Goal: Task Accomplishment & Management: Manage account settings

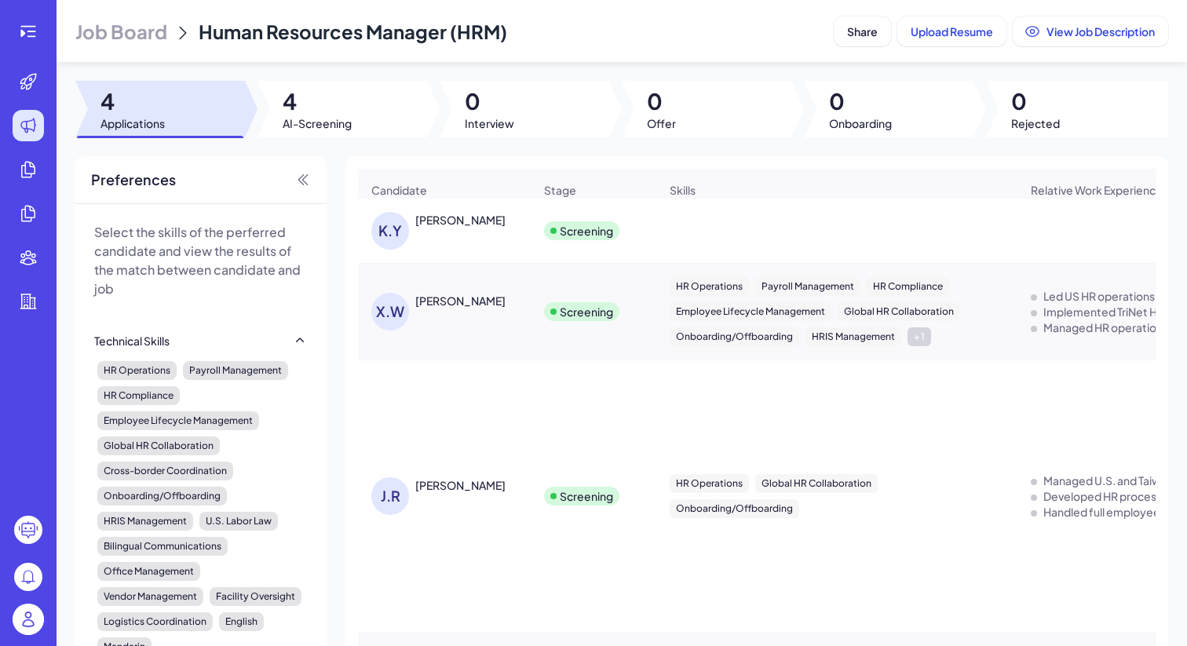
click at [31, 616] on img at bounding box center [28, 619] width 31 height 31
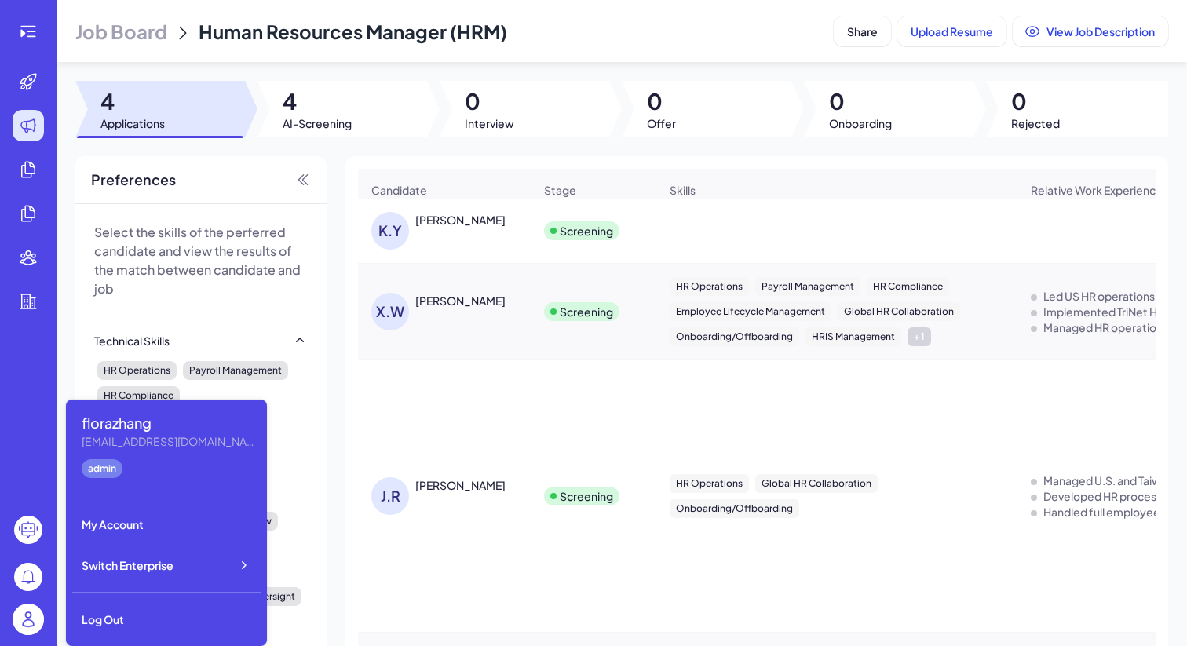
click at [122, 590] on div "florazhang florazhang@joinbrix.com admin My Account Switch Enterprise Log Out" at bounding box center [166, 523] width 201 height 247
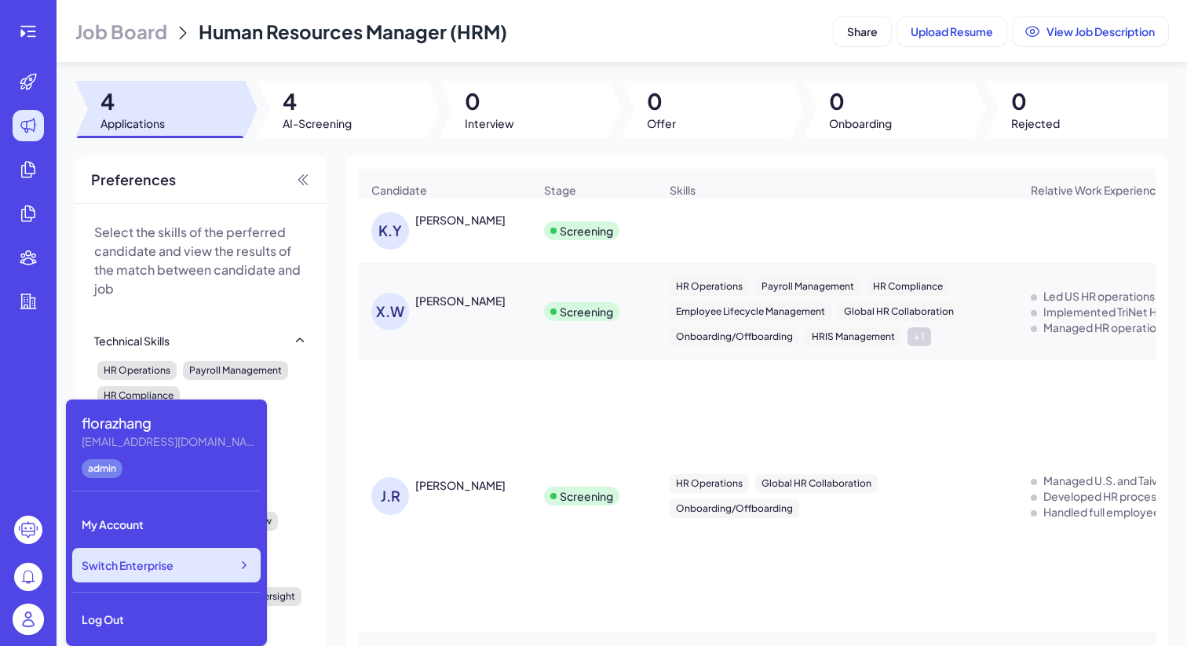
click at [130, 580] on div "Switch Enterprise" at bounding box center [166, 565] width 188 height 35
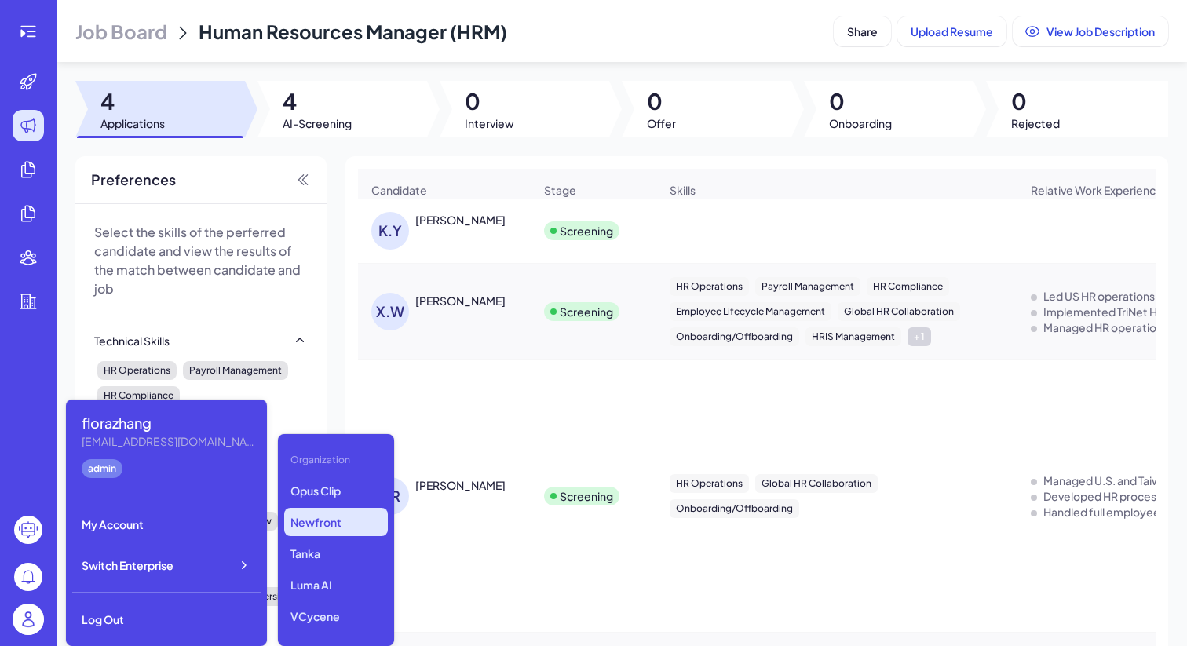
click at [334, 524] on p "Newfront" at bounding box center [336, 522] width 104 height 28
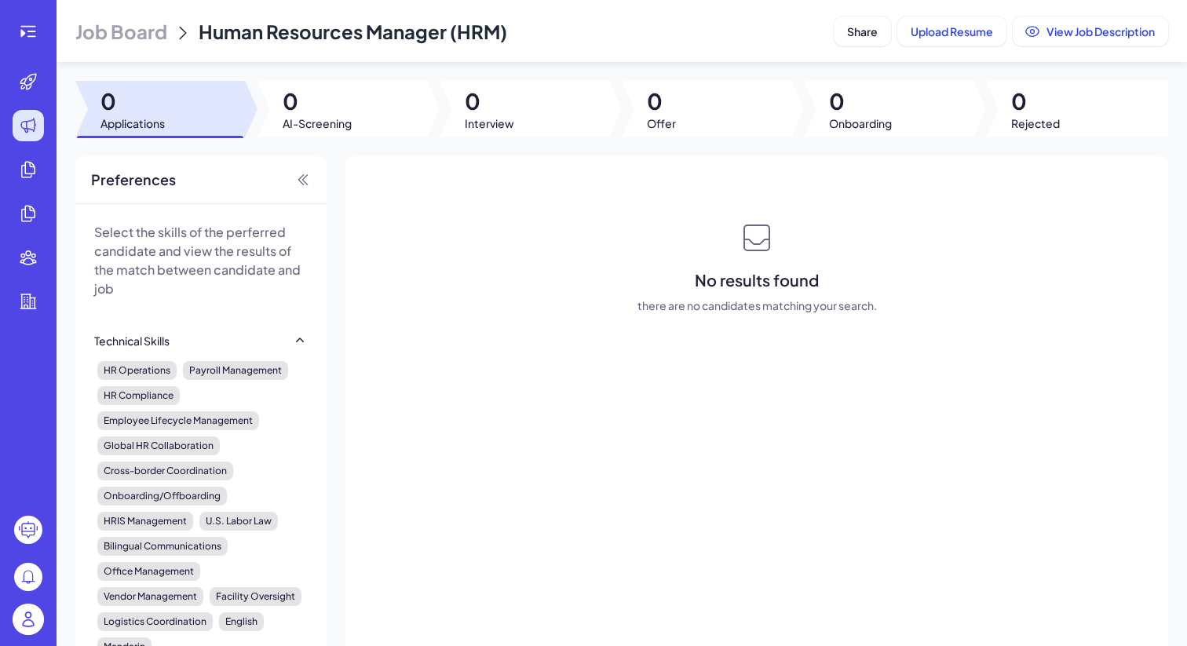
click at [53, 169] on li at bounding box center [28, 169] width 50 height 31
click at [35, 628] on img at bounding box center [28, 619] width 31 height 31
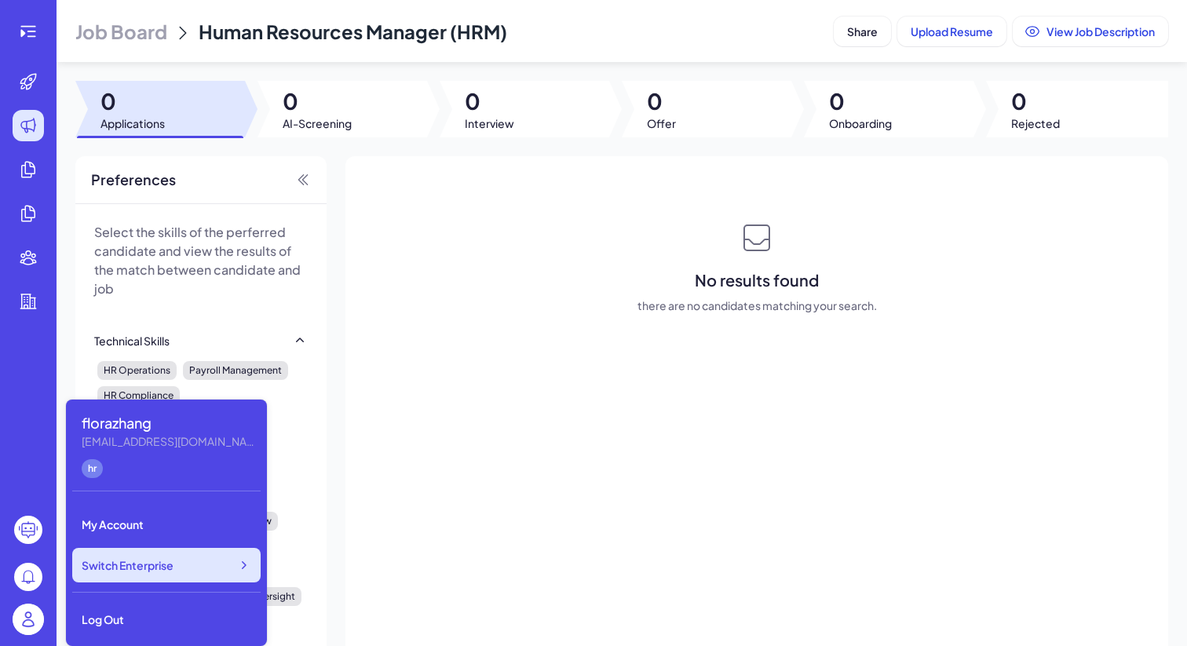
click at [225, 560] on div "Switch Enterprise" at bounding box center [166, 565] width 188 height 35
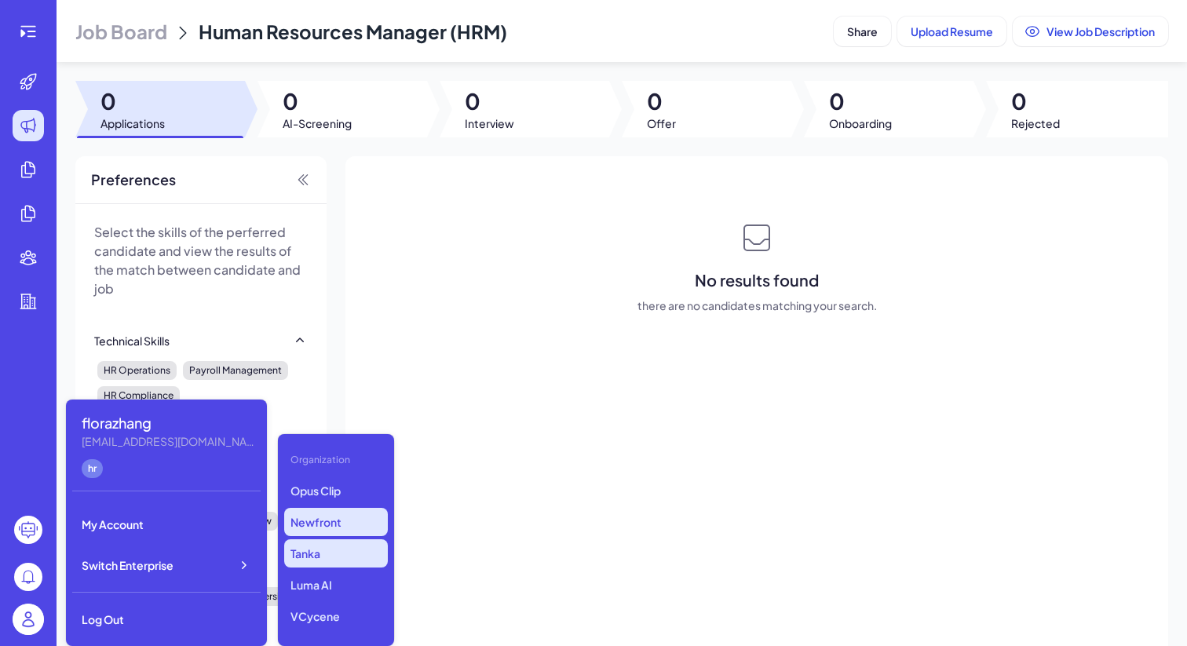
click at [312, 550] on p "Tanka" at bounding box center [336, 553] width 104 height 28
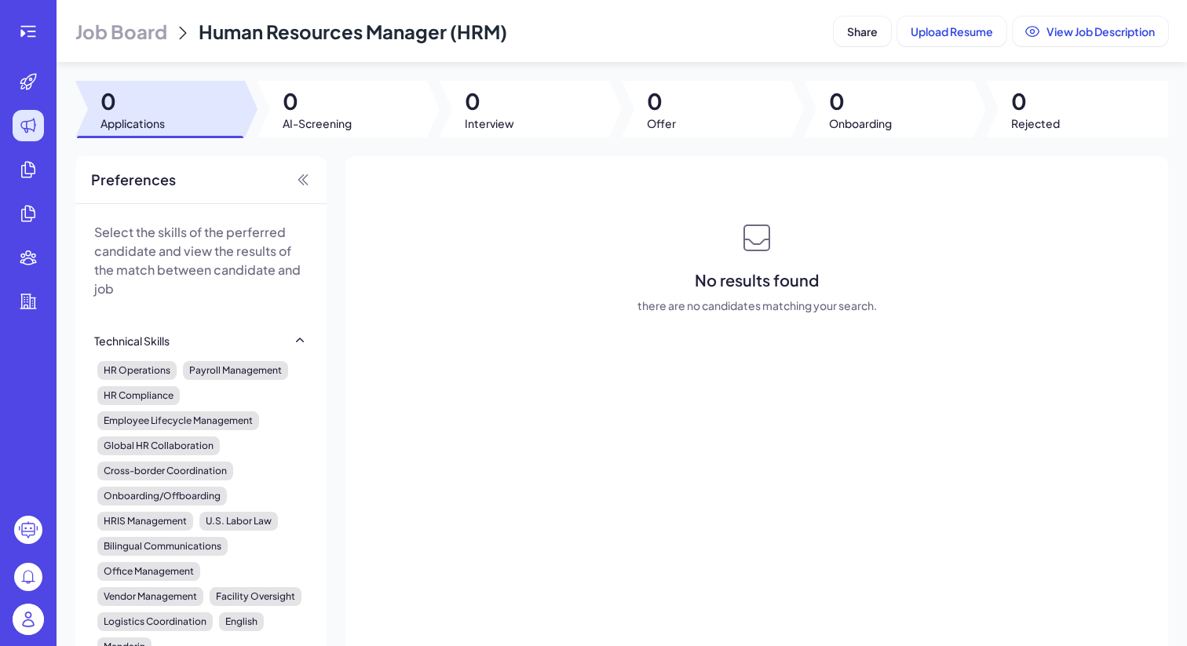
click at [27, 616] on img at bounding box center [28, 619] width 31 height 31
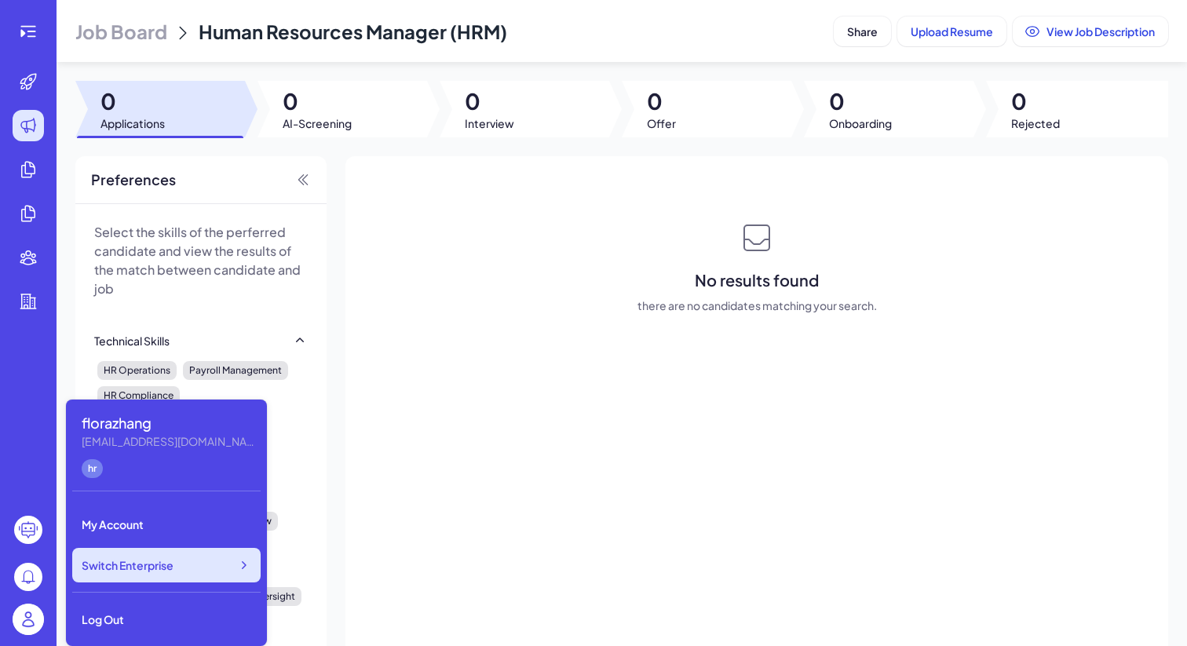
click at [189, 568] on div "Switch Enterprise" at bounding box center [166, 565] width 188 height 35
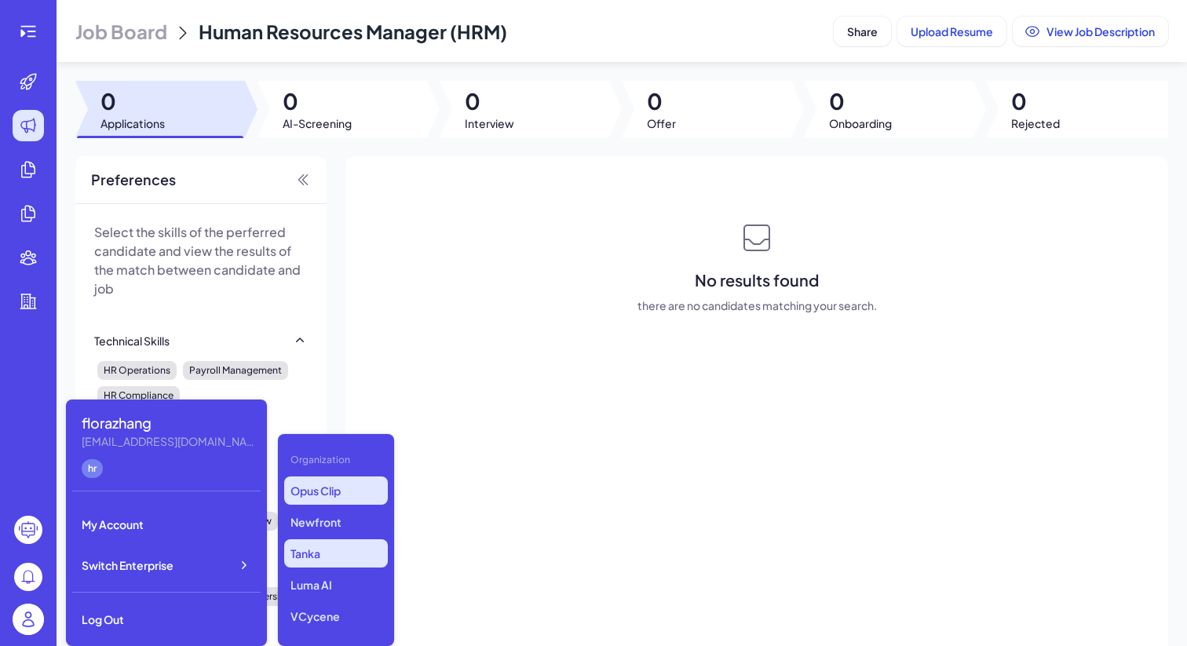
click at [318, 497] on p "Opus Clip" at bounding box center [336, 491] width 104 height 28
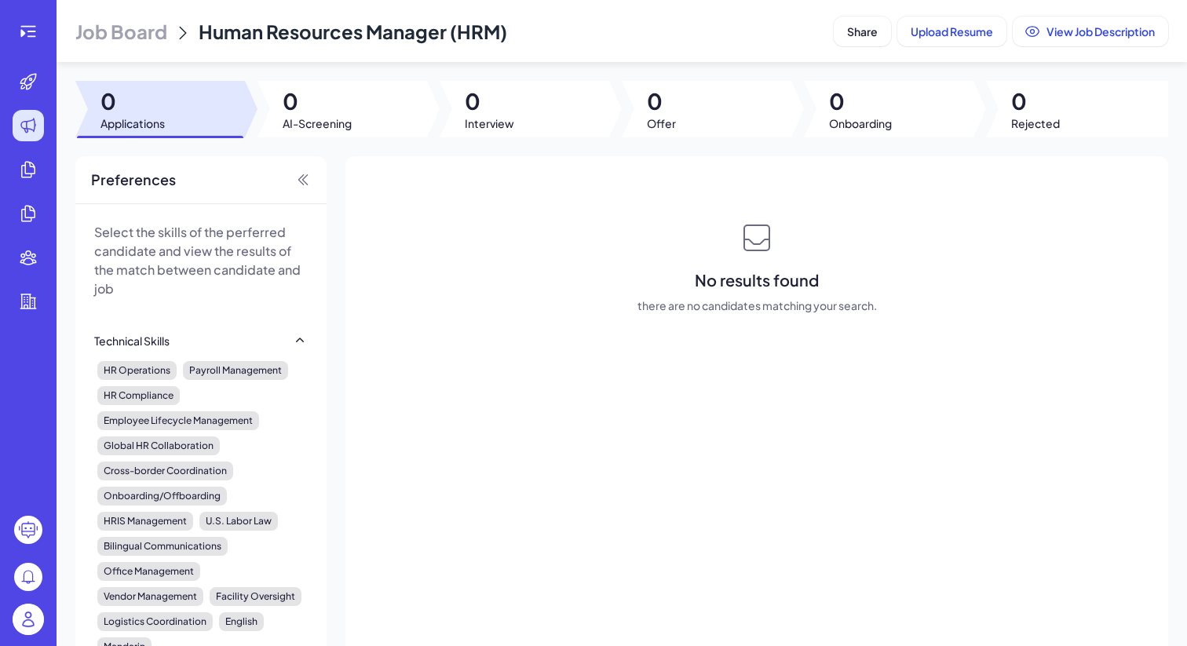
click at [68, 21] on header "Job Board Human Resources Manager (HRM) Share Upload Resume View Job Description" at bounding box center [622, 31] width 1131 height 62
click at [79, 26] on span "Job Board" at bounding box center [121, 31] width 92 height 25
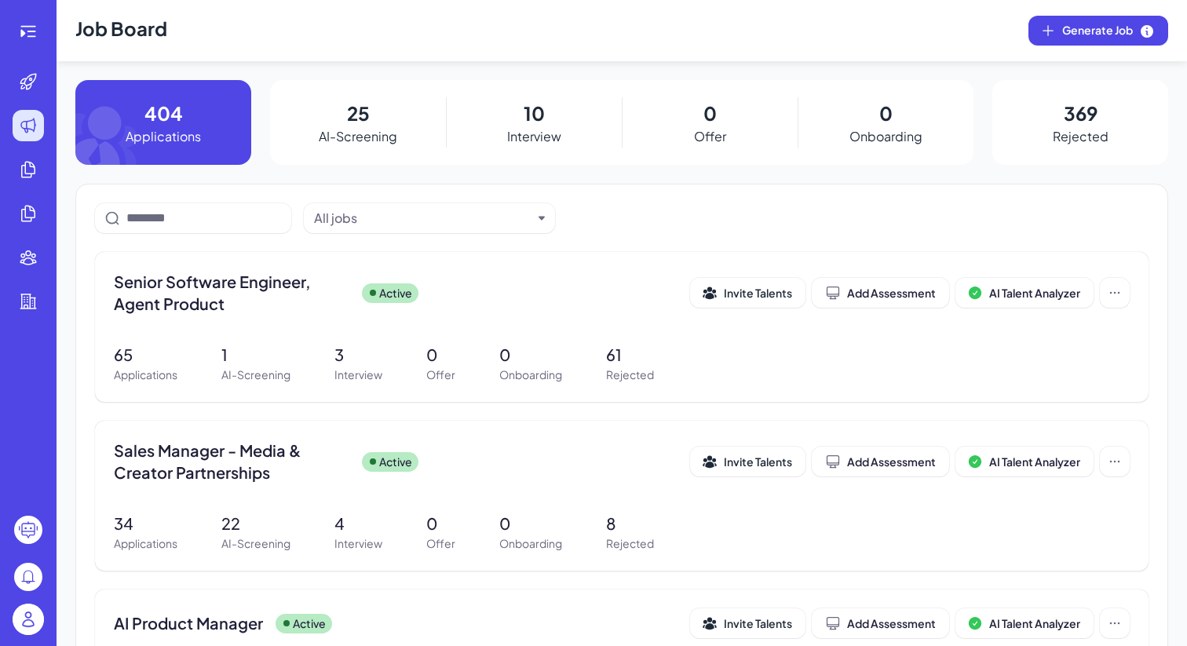
click at [30, 616] on img at bounding box center [28, 619] width 31 height 31
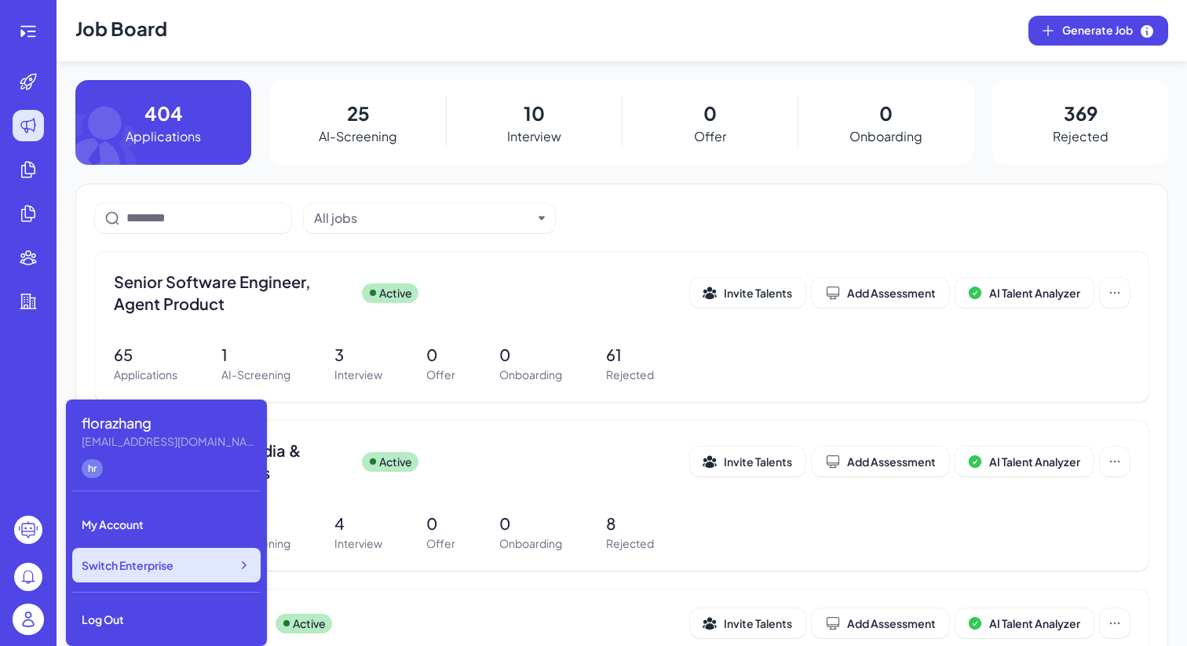
click at [152, 575] on div "Switch Enterprise" at bounding box center [166, 565] width 188 height 35
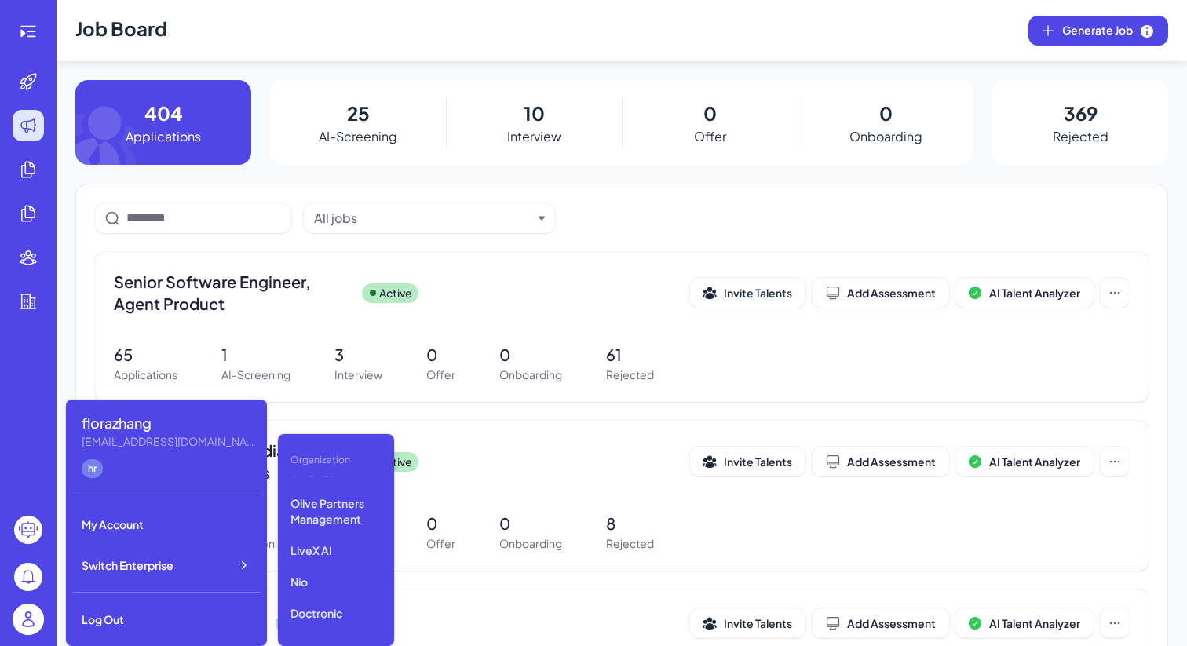
scroll to position [179, 0]
drag, startPoint x: 350, startPoint y: 561, endPoint x: 351, endPoint y: 550, distance: 10.2
click at [351, 550] on p "LiveX AI" at bounding box center [336, 547] width 104 height 28
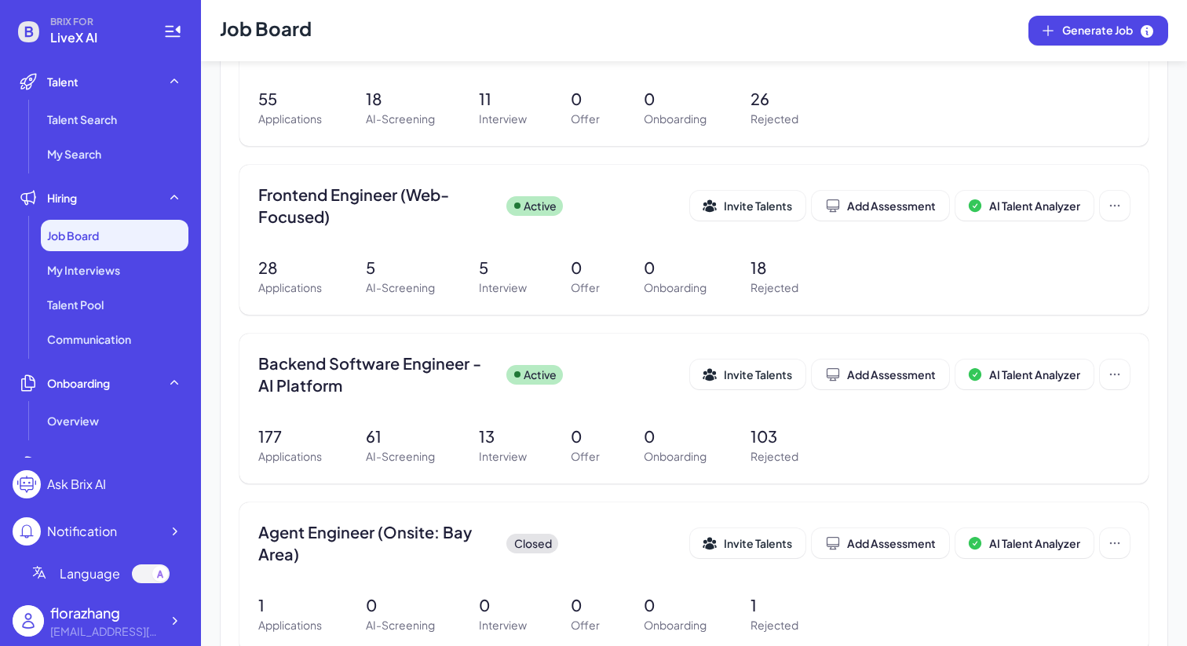
scroll to position [430, 0]
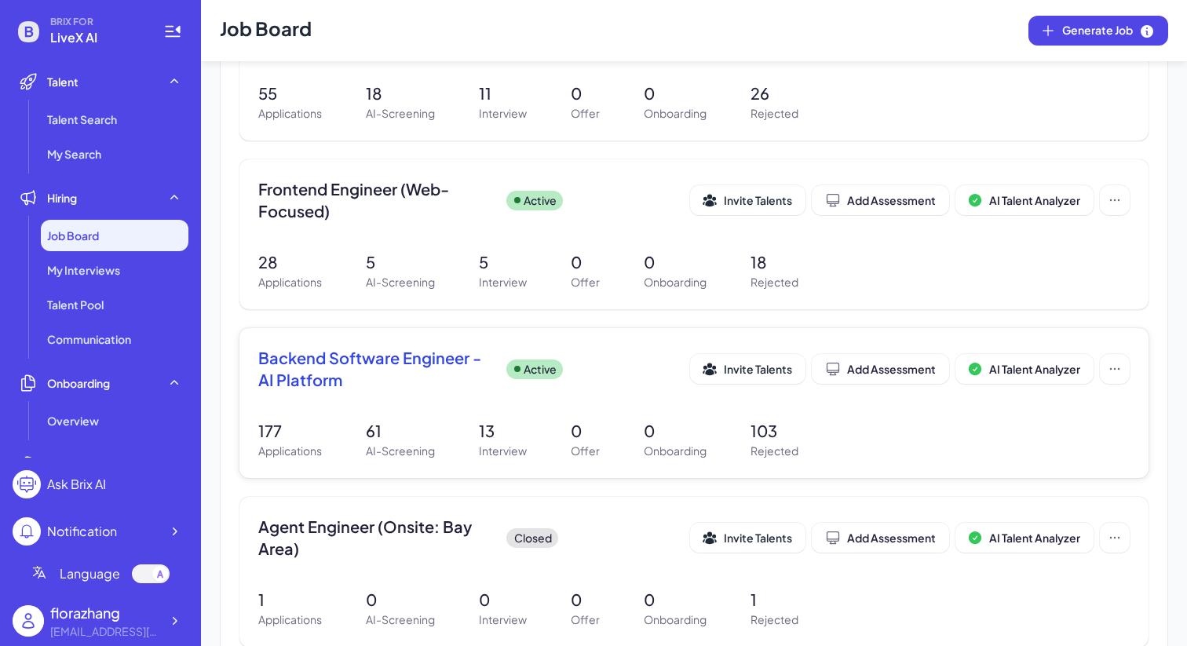
click at [424, 367] on span "Backend Software Engineer - AI Platform" at bounding box center [376, 369] width 236 height 44
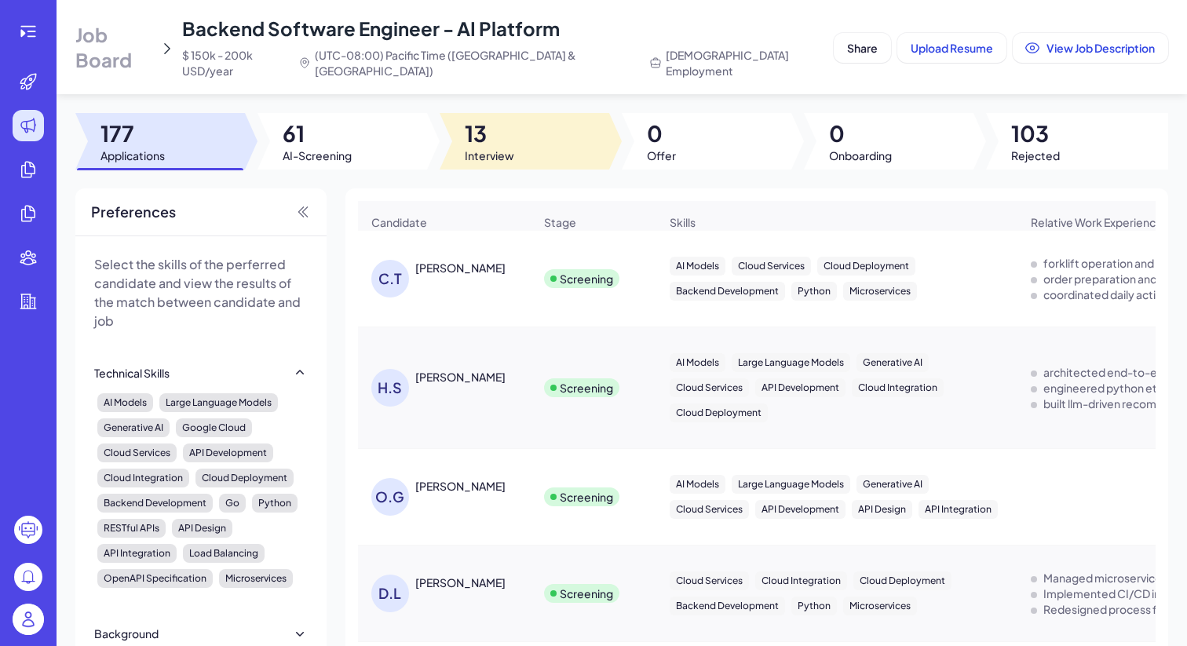
click at [506, 148] on span "Interview" at bounding box center [489, 156] width 49 height 16
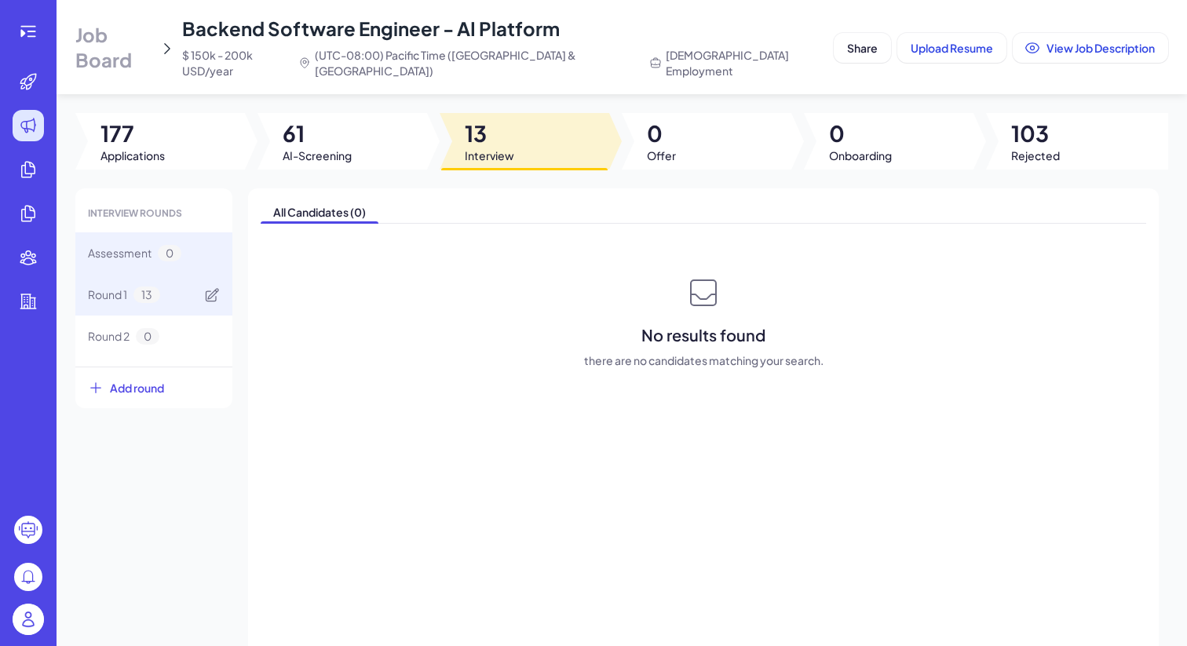
click at [142, 287] on span "13" at bounding box center [146, 295] width 27 height 16
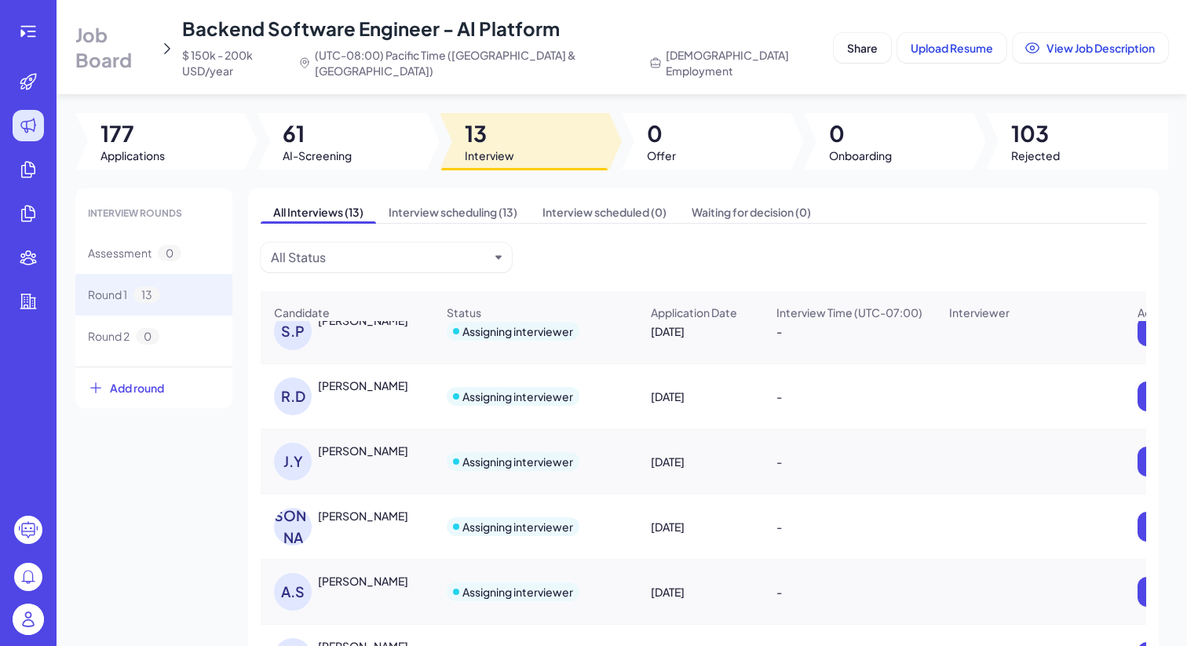
scroll to position [491, 0]
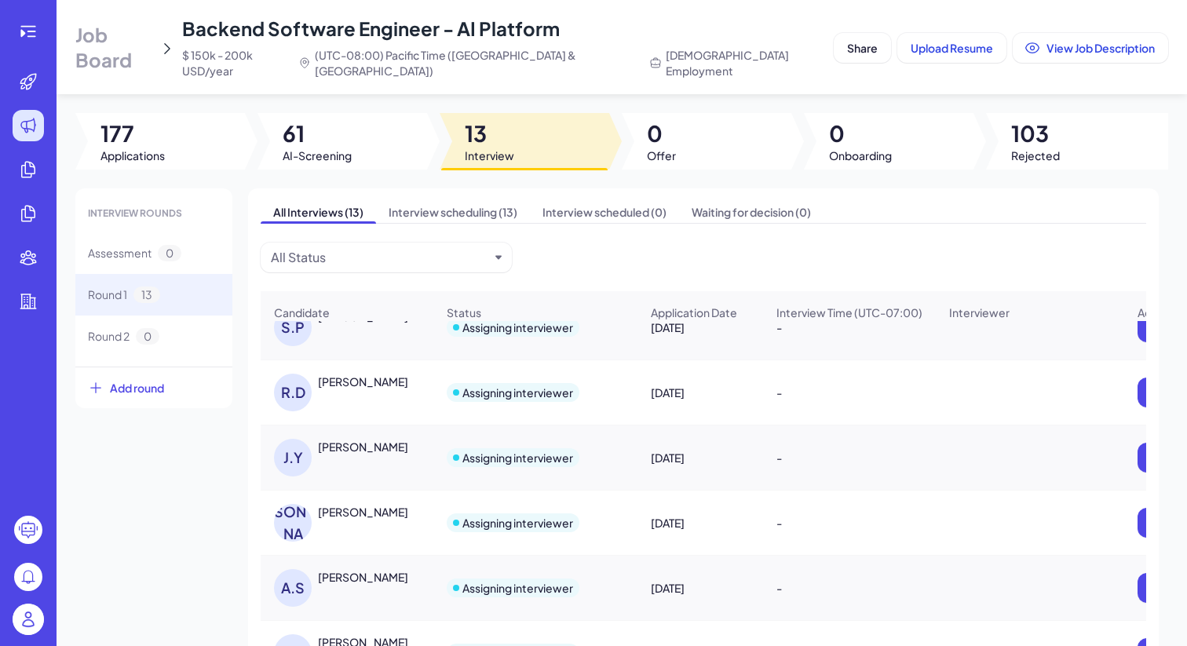
click at [32, 618] on img at bounding box center [28, 619] width 31 height 31
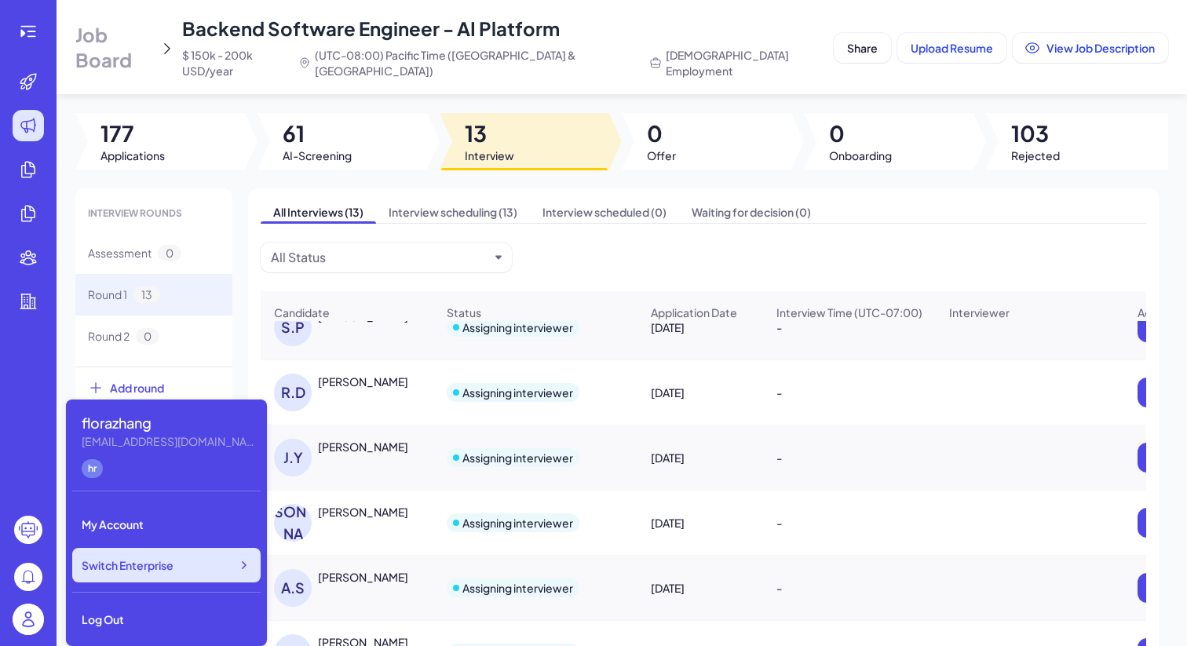
click at [110, 561] on span "Switch Enterprise" at bounding box center [128, 565] width 92 height 16
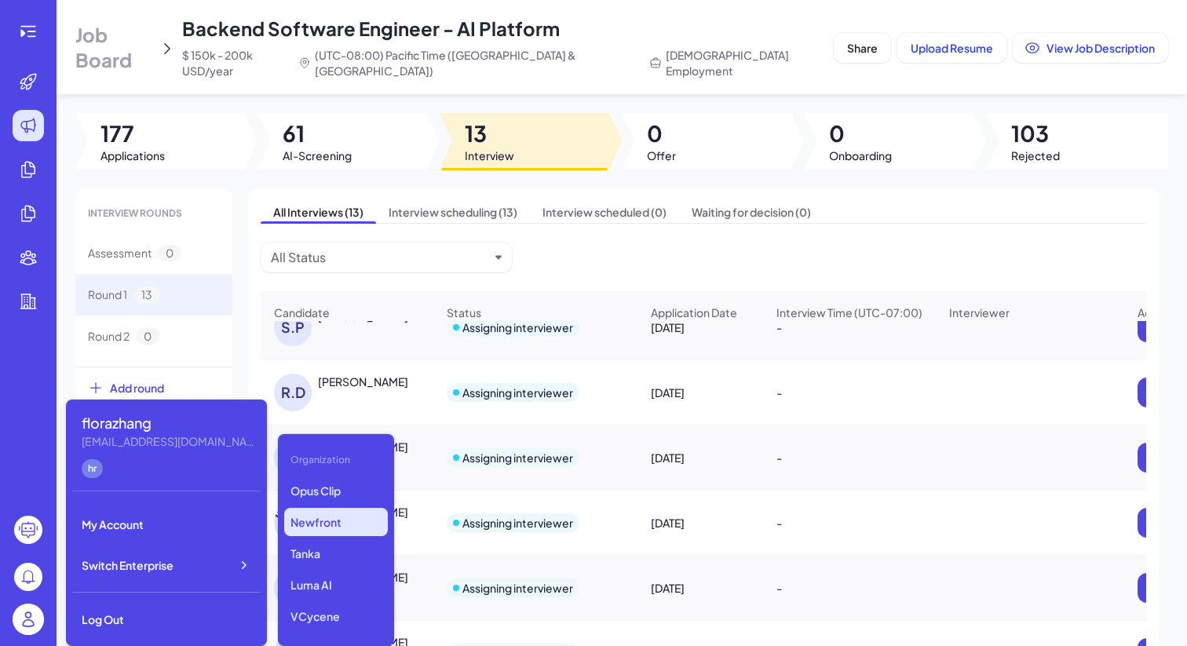
click at [306, 521] on p "Newfront" at bounding box center [336, 522] width 104 height 28
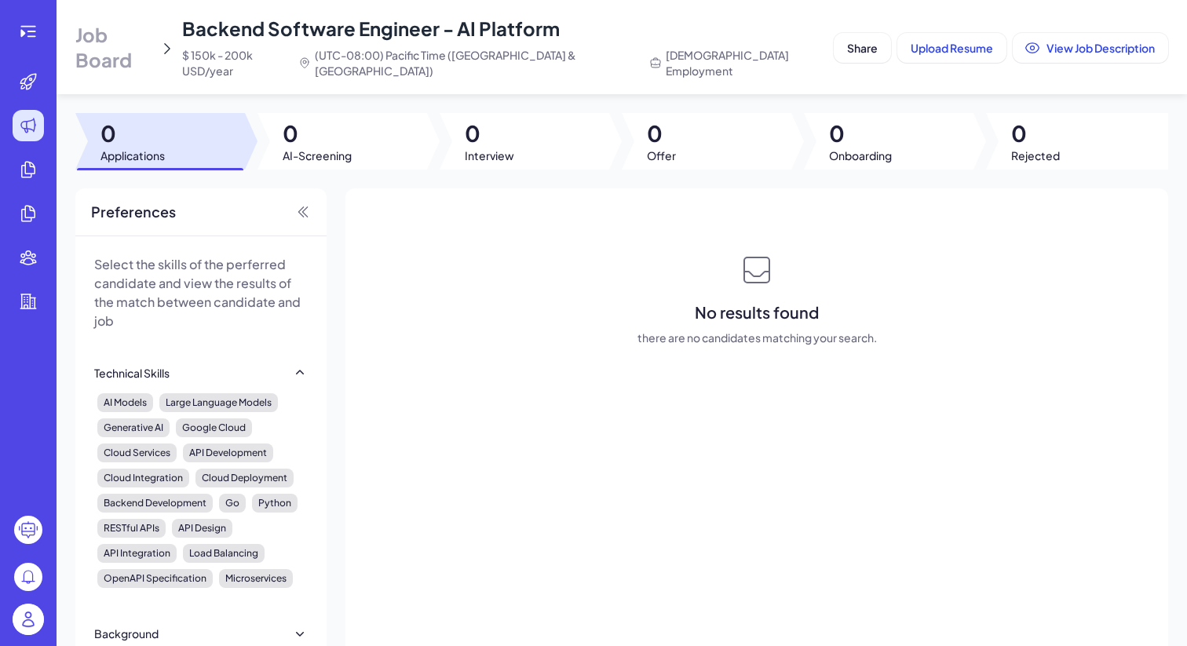
click at [140, 38] on span "Job Board" at bounding box center [114, 47] width 78 height 50
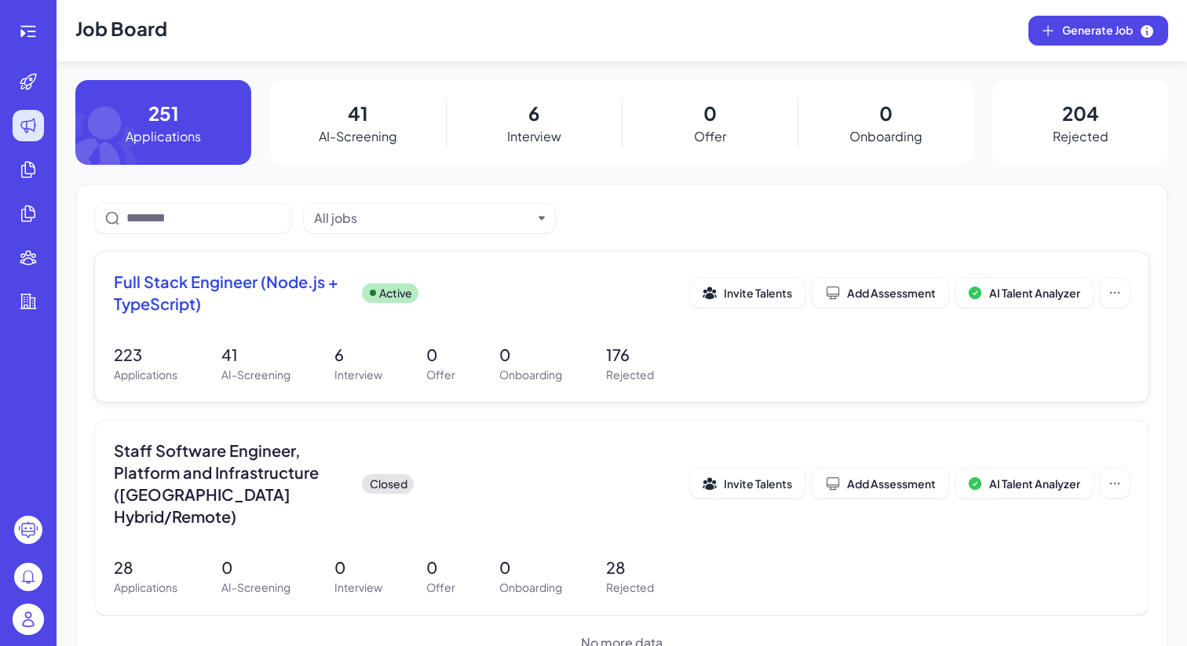
click at [214, 313] on span "Full Stack Engineer (Node.js + TypeScript)" at bounding box center [232, 293] width 236 height 44
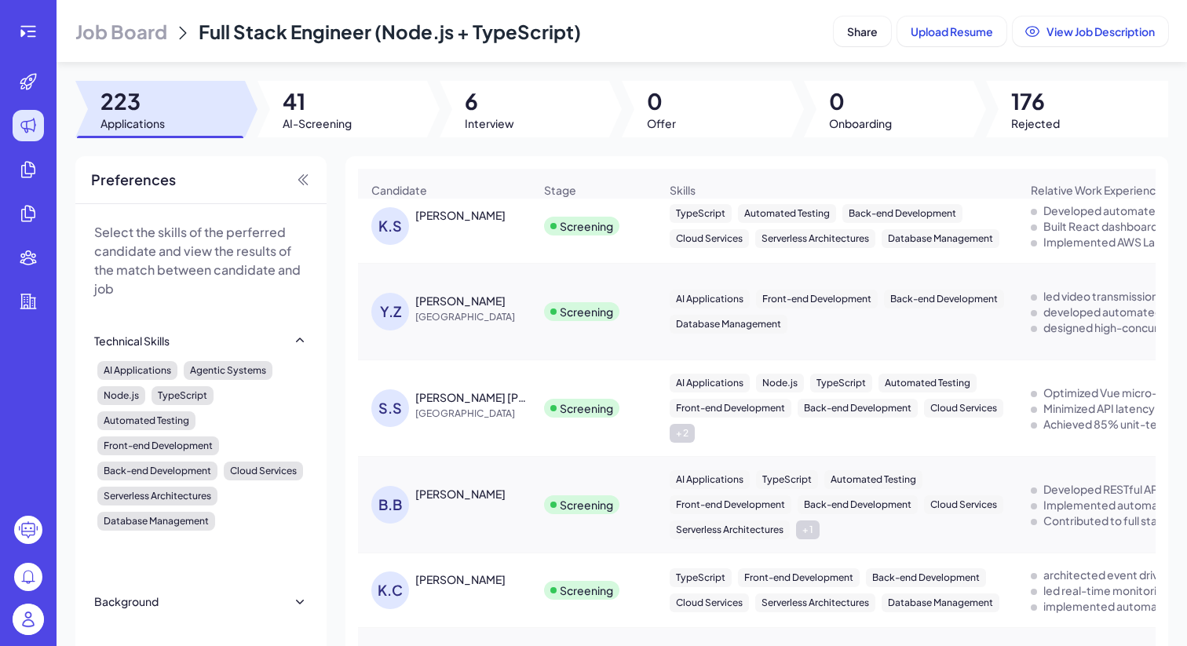
scroll to position [436, 0]
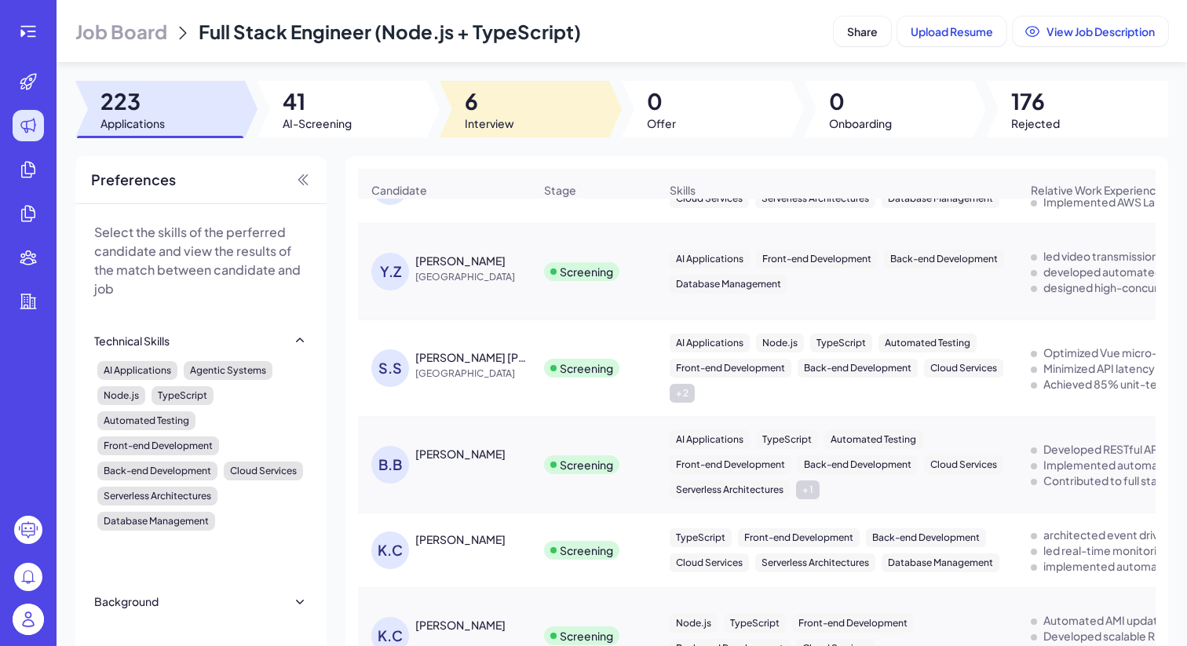
click at [510, 110] on div at bounding box center [525, 109] width 170 height 57
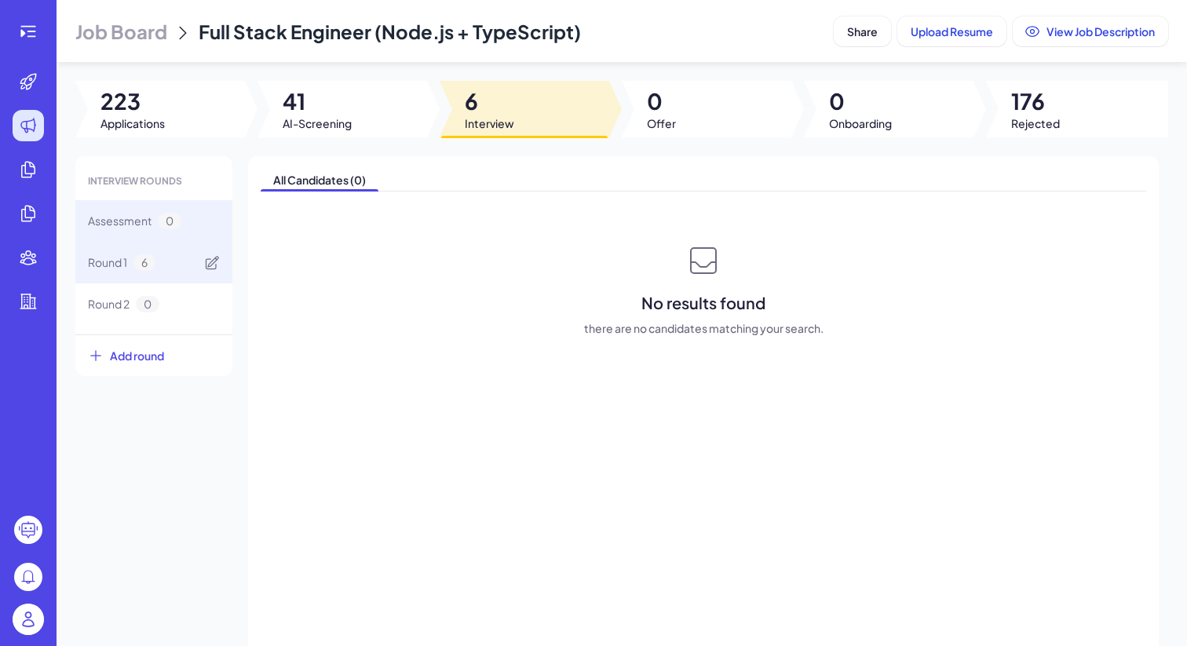
click at [97, 264] on span "Round 1" at bounding box center [107, 262] width 39 height 16
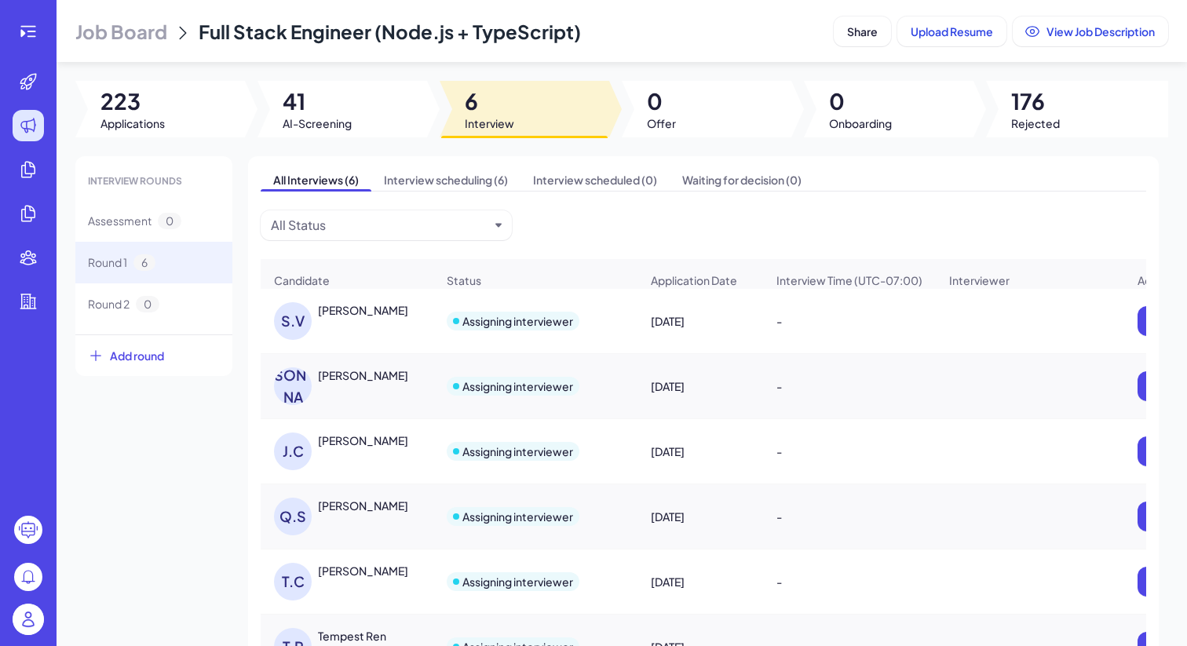
scroll to position [35, 0]
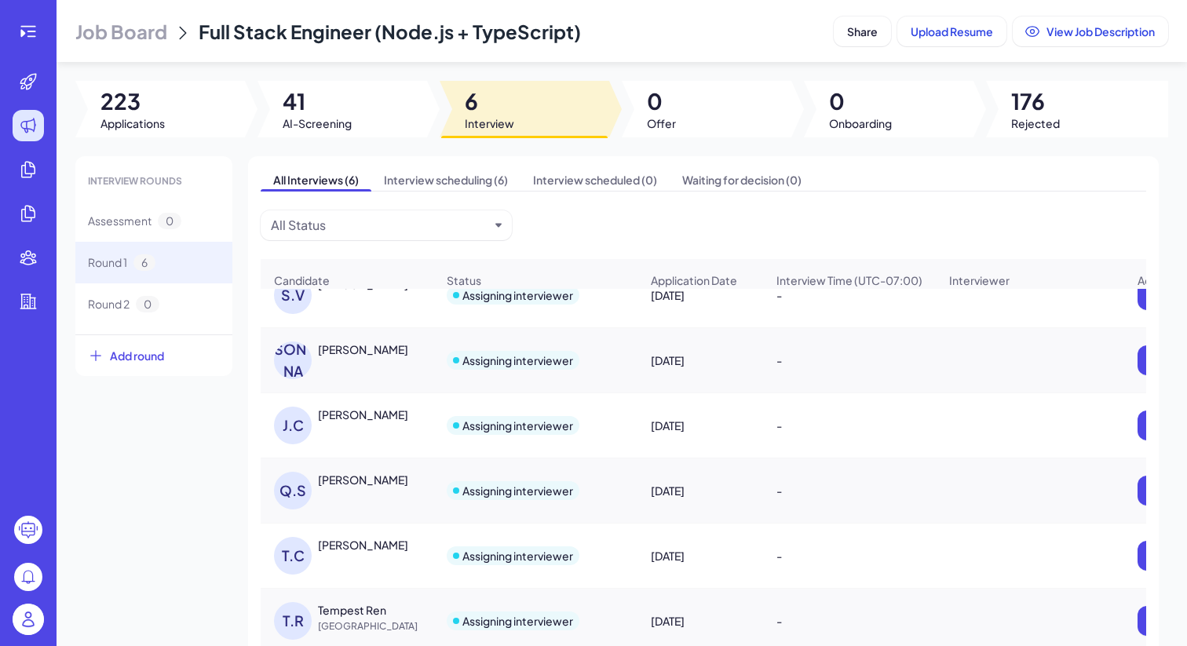
click at [320, 427] on div "J.C Justina Cho" at bounding box center [355, 426] width 162 height 38
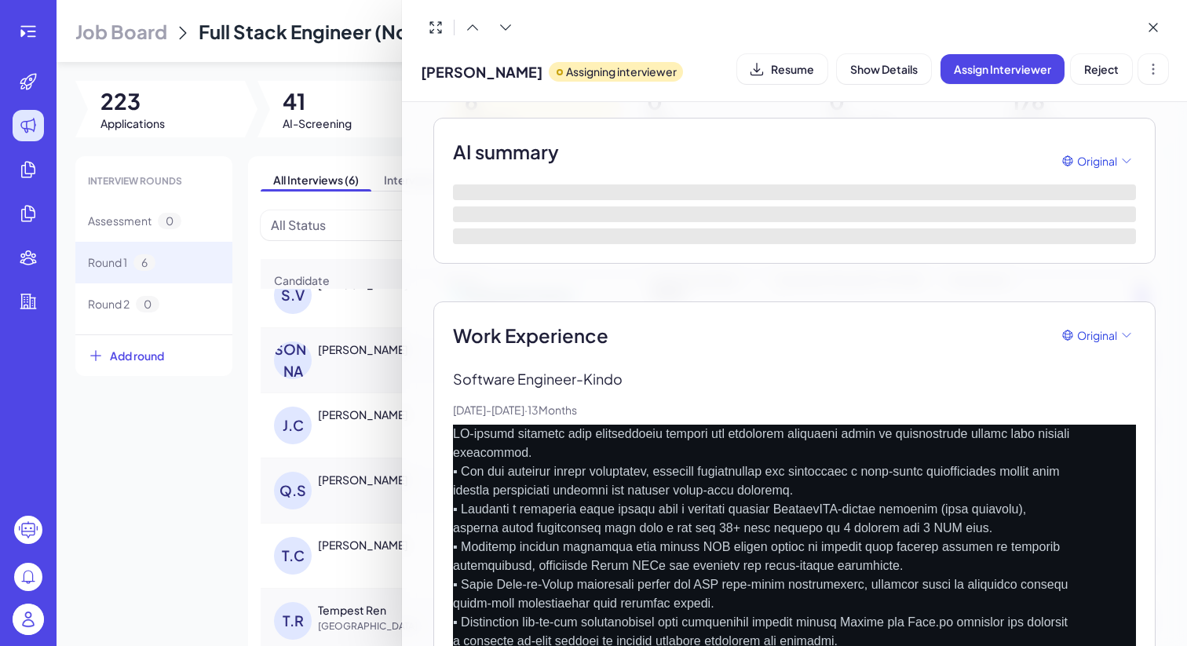
scroll to position [0, 0]
